Goal: Task Accomplishment & Management: Manage account settings

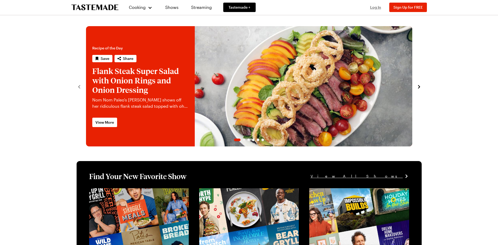
click at [377, 7] on span "Log In" at bounding box center [375, 7] width 11 height 4
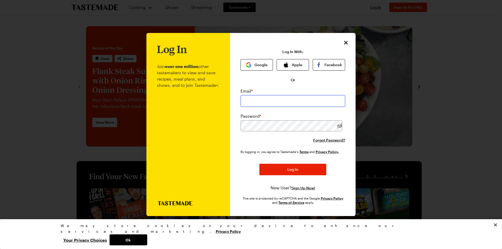
click at [322, 97] on input "email" at bounding box center [293, 101] width 105 height 12
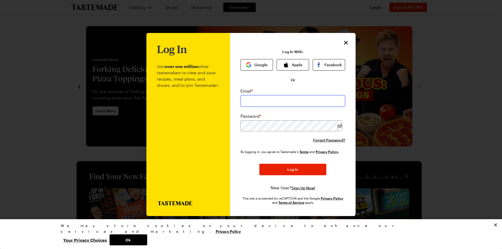
type input "[EMAIL_ADDRESS][DOMAIN_NAME]"
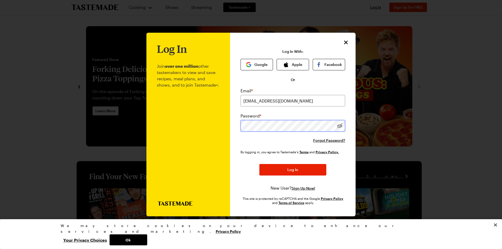
click at [293, 170] on button "Log In" at bounding box center [293, 170] width 67 height 12
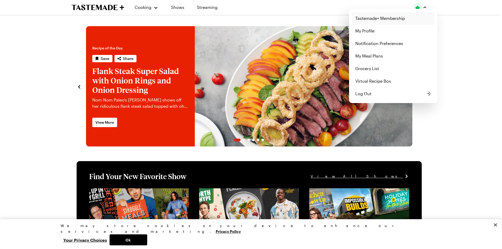
click at [379, 16] on link "Tastemade+ Membership" at bounding box center [393, 18] width 82 height 13
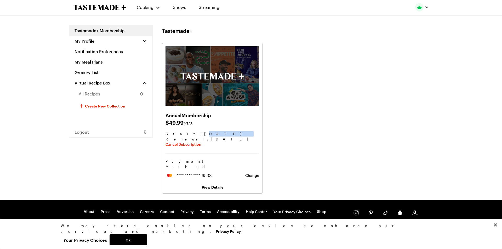
drag, startPoint x: 180, startPoint y: 134, endPoint x: 208, endPoint y: 136, distance: 28.6
click at [208, 136] on div "Start: [DATE] Renewal : [DATE] Cancel Subscription" at bounding box center [213, 139] width 94 height 17
click at [195, 145] on span "Cancel Subscription" at bounding box center [184, 144] width 36 height 5
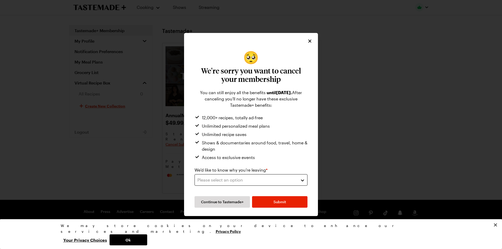
click at [290, 180] on div "Please select an option" at bounding box center [247, 180] width 99 height 6
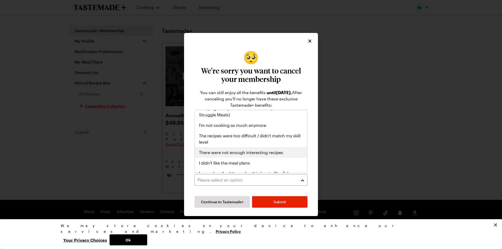
scroll to position [29, 0]
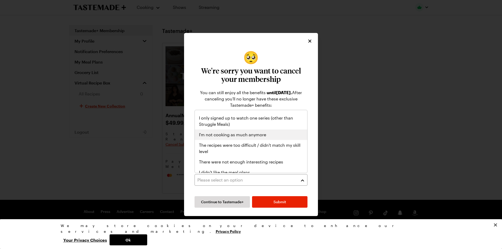
click at [273, 135] on div "I'm not cooking as much anymore" at bounding box center [251, 135] width 104 height 6
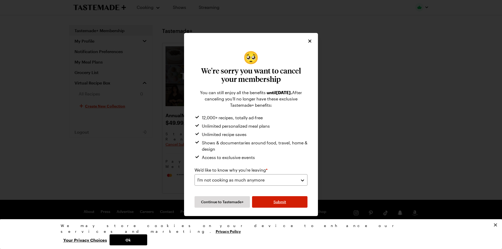
click at [288, 201] on button "Submit" at bounding box center [279, 202] width 55 height 12
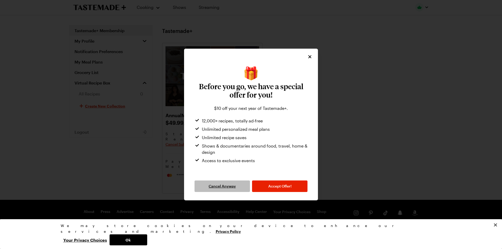
click at [219, 187] on span "Cancel Anyway" at bounding box center [222, 186] width 27 height 5
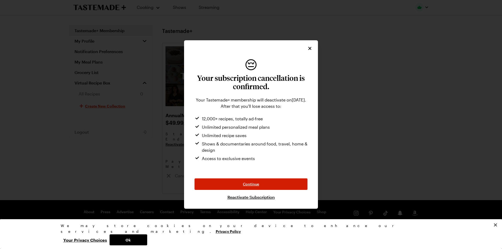
click at [280, 187] on button "Continue" at bounding box center [251, 184] width 113 height 12
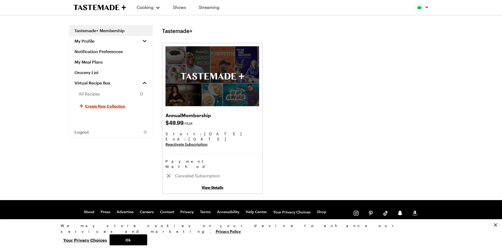
click at [345, 108] on div "Annual Membership $ 49.99 /YEAR Start: [DATE] End : [DATE] Reactivate Subscript…" at bounding box center [297, 118] width 271 height 151
